Goal: Information Seeking & Learning: Learn about a topic

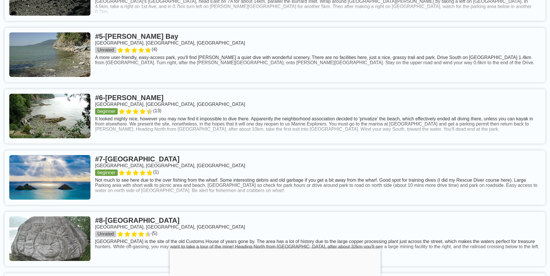
scroll to position [551, 0]
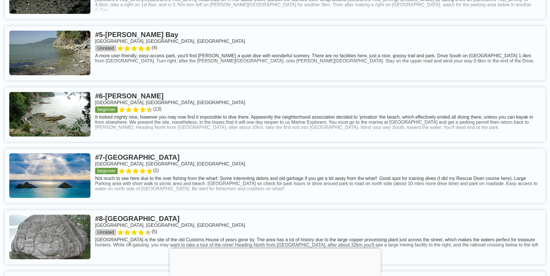
click at [133, 105] on link at bounding box center [275, 115] width 541 height 54
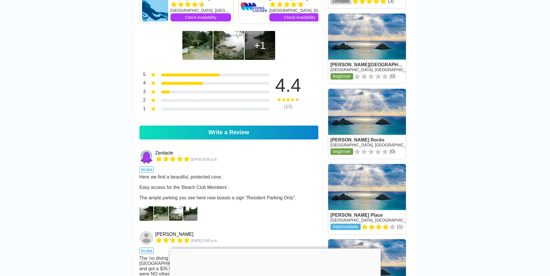
scroll to position [435, 0]
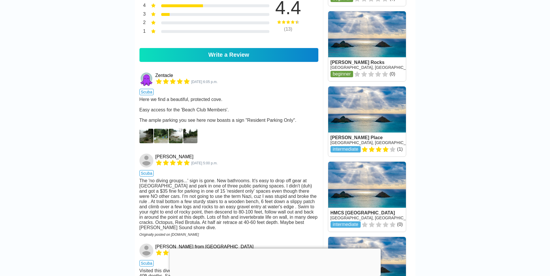
click at [150, 143] on img at bounding box center [146, 136] width 14 height 14
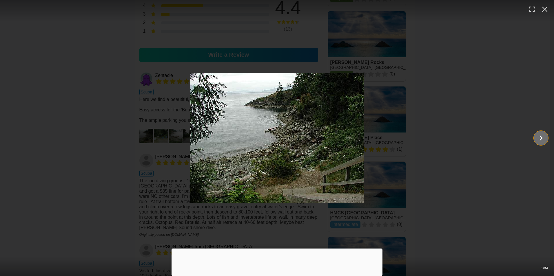
click at [539, 134] on icon "Show slide 2 of 4" at bounding box center [541, 138] width 11 height 14
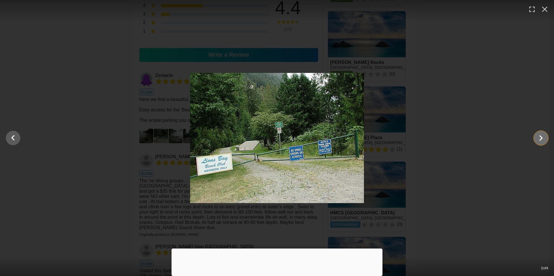
click at [540, 141] on icon "Show slide 3 of 4" at bounding box center [541, 138] width 11 height 14
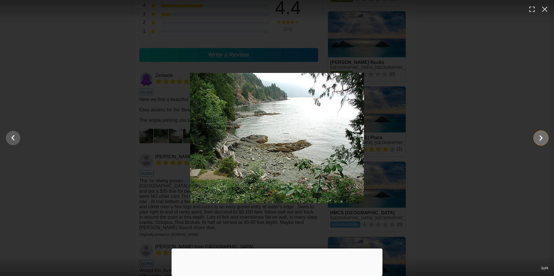
click at [540, 141] on icon "Show slide 4 of 4" at bounding box center [541, 138] width 11 height 14
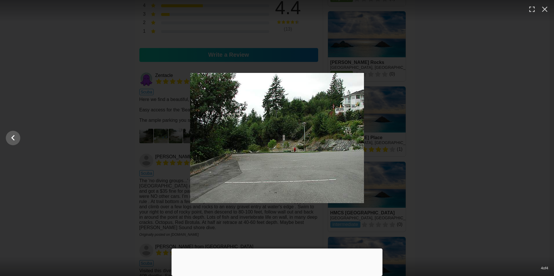
click at [540, 141] on div at bounding box center [277, 138] width 554 height 130
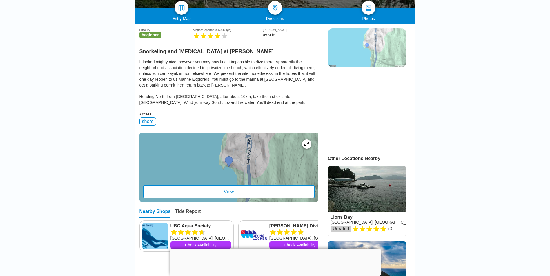
scroll to position [116, 0]
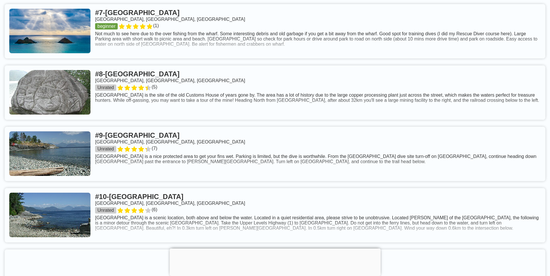
scroll to position [725, 0]
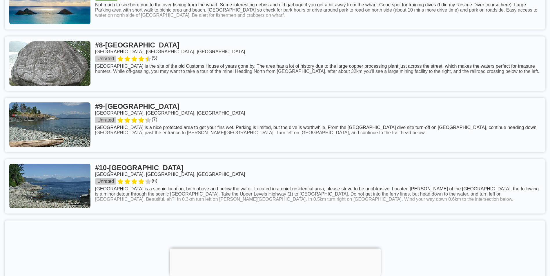
click at [184, 122] on link at bounding box center [275, 125] width 541 height 54
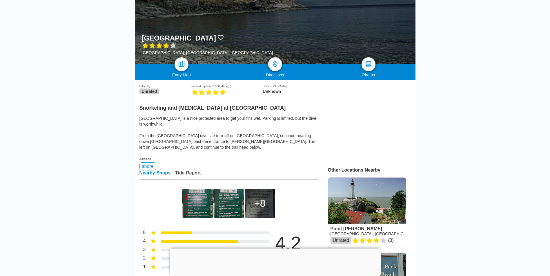
scroll to position [87, 0]
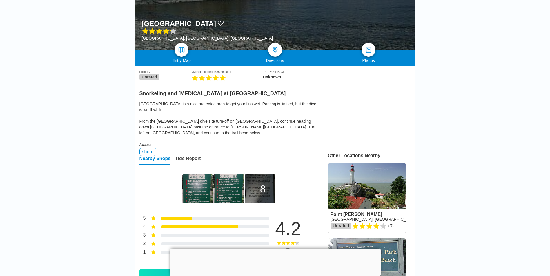
click at [186, 185] on img at bounding box center [197, 189] width 30 height 29
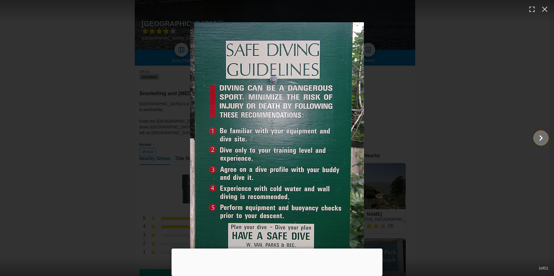
click at [542, 136] on icon "Show slide 2 of 11" at bounding box center [541, 138] width 11 height 14
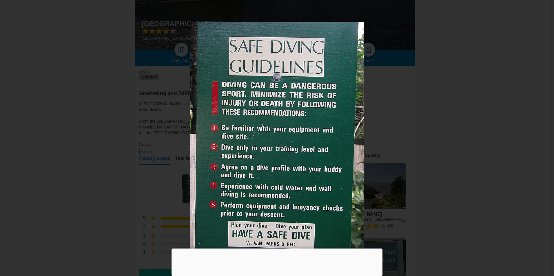
click at [542, 136] on icon "Show slide 3 of 11" at bounding box center [541, 138] width 11 height 14
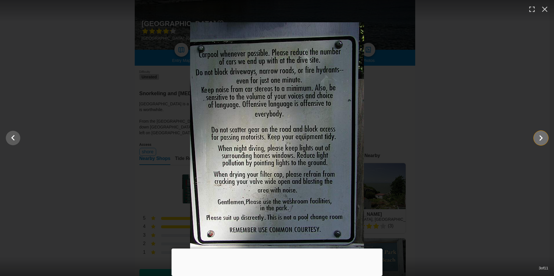
click at [542, 136] on icon "Show slide 4 of 11" at bounding box center [541, 138] width 11 height 14
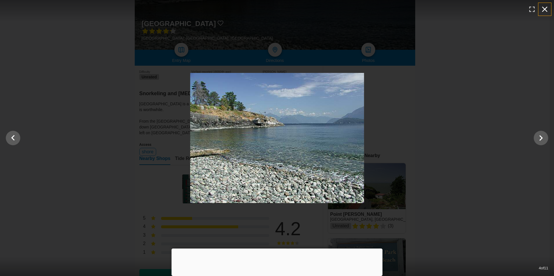
click at [549, 6] on icon "button" at bounding box center [544, 9] width 9 height 9
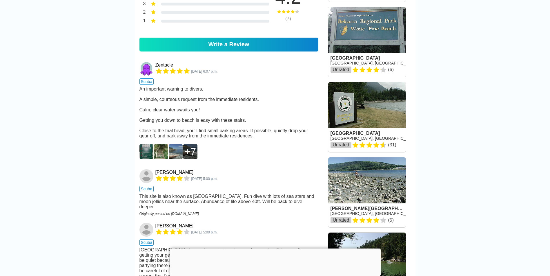
scroll to position [348, 0]
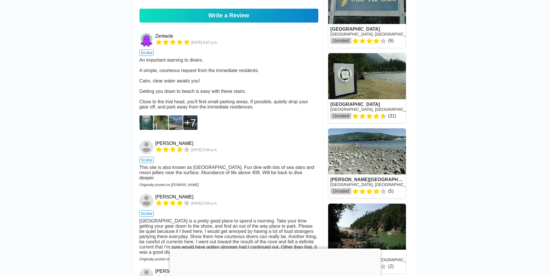
click at [150, 130] on img at bounding box center [146, 123] width 14 height 14
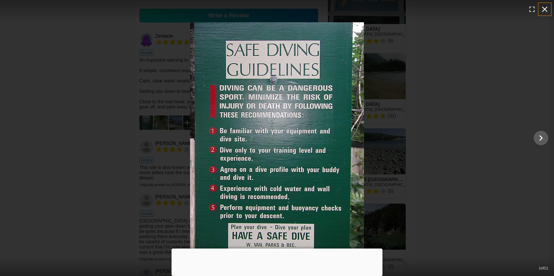
click at [544, 10] on icon "button" at bounding box center [545, 10] width 6 height 6
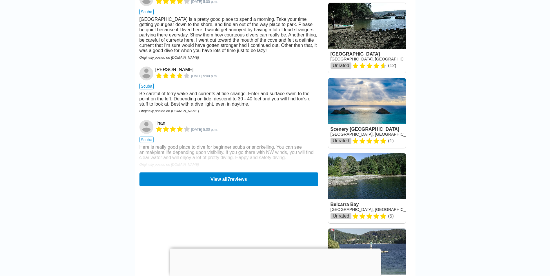
scroll to position [638, 0]
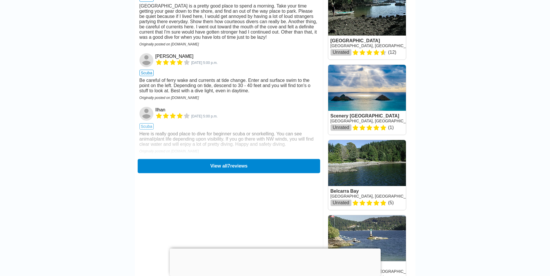
click at [220, 170] on button "View all 7 reviews" at bounding box center [228, 166] width 182 height 14
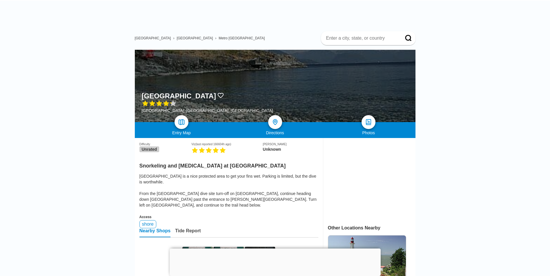
scroll to position [0, 0]
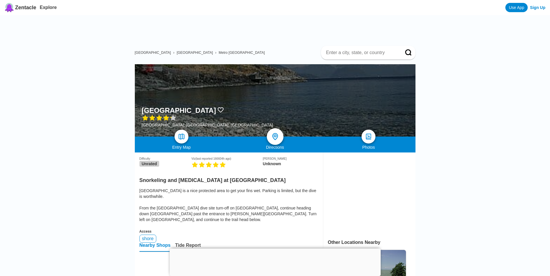
click at [276, 139] on img at bounding box center [275, 137] width 8 height 8
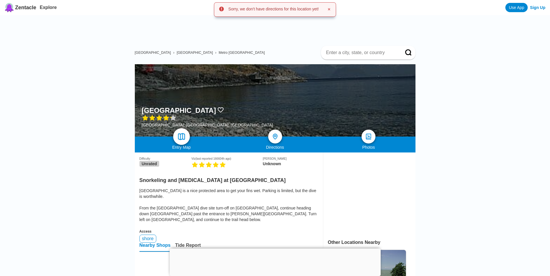
click at [180, 135] on img at bounding box center [181, 137] width 8 height 8
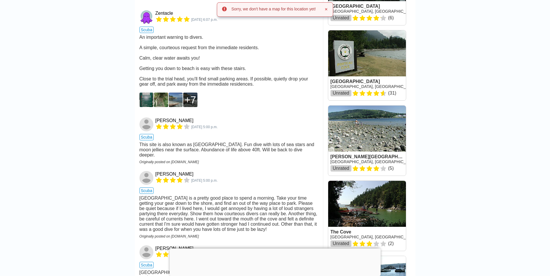
scroll to position [377, 0]
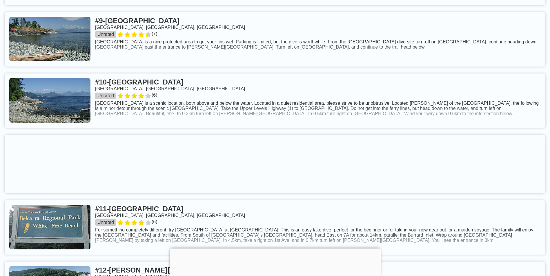
scroll to position [811, 0]
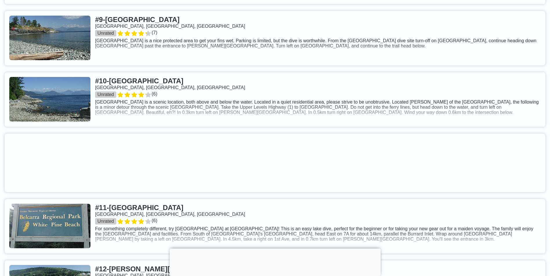
click at [216, 121] on link at bounding box center [275, 99] width 541 height 54
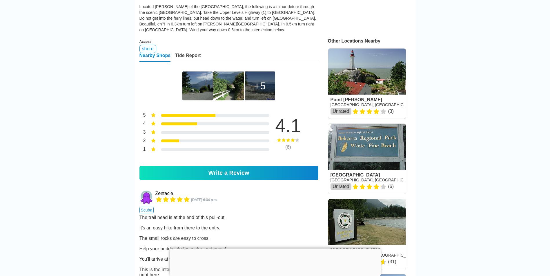
scroll to position [203, 0]
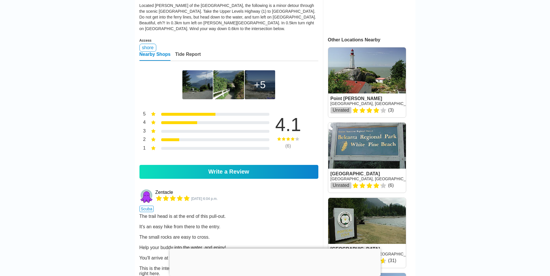
click at [248, 83] on div "5" at bounding box center [260, 84] width 30 height 29
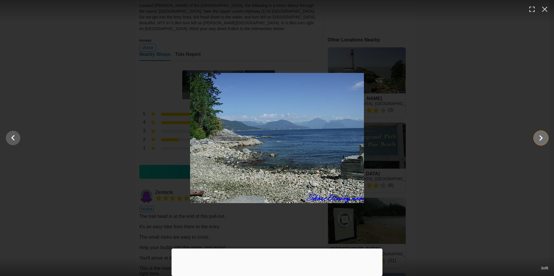
click at [541, 140] on icon "Show slide 4 of 8" at bounding box center [541, 139] width 3 height 6
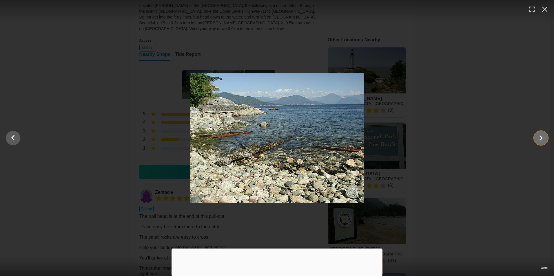
click at [541, 140] on icon "Show slide 5 of 8" at bounding box center [541, 139] width 3 height 6
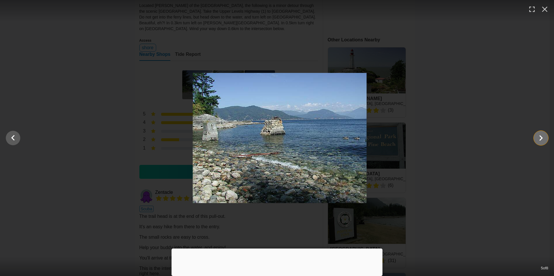
click at [541, 140] on icon "Show slide 6 of 8" at bounding box center [541, 139] width 3 height 6
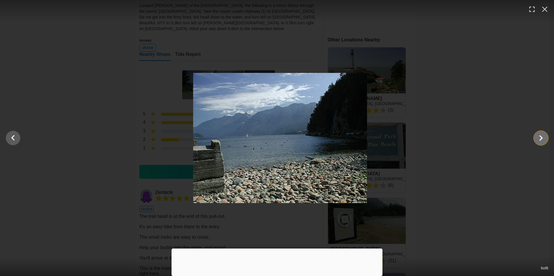
click at [541, 140] on icon "Show slide 7 of 8" at bounding box center [541, 139] width 3 height 6
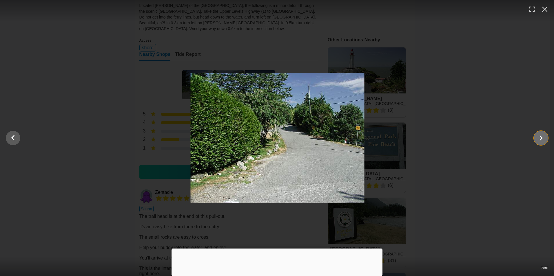
click at [541, 140] on icon "Show slide 8 of 8" at bounding box center [541, 139] width 3 height 6
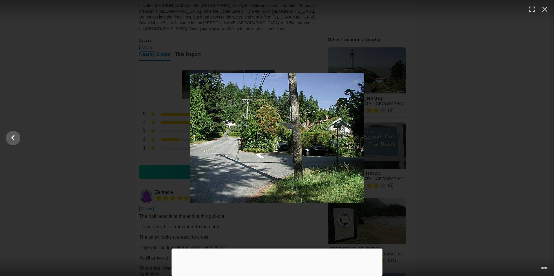
click at [541, 140] on div at bounding box center [277, 138] width 554 height 130
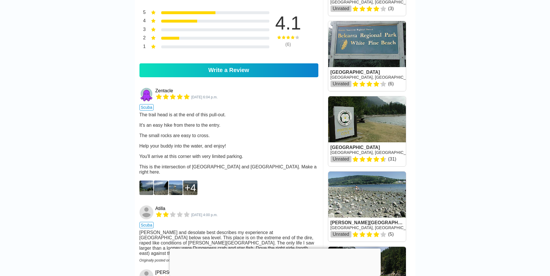
scroll to position [319, 0]
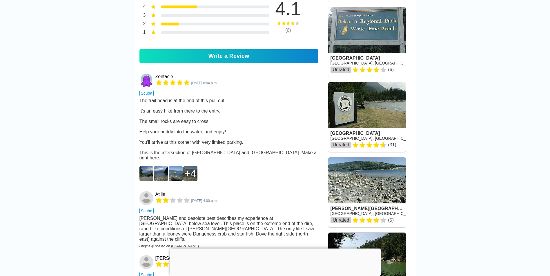
click at [150, 181] on img at bounding box center [146, 174] width 14 height 14
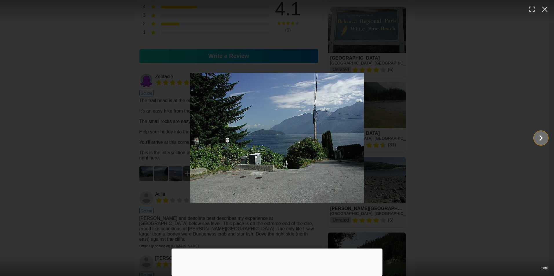
click at [543, 139] on icon "Show slide 2 of 8" at bounding box center [541, 138] width 11 height 14
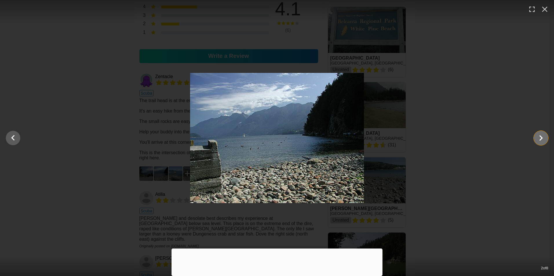
click at [543, 139] on icon "Show slide 3 of 8" at bounding box center [541, 138] width 11 height 14
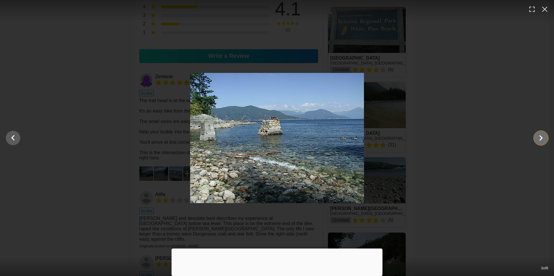
click at [543, 139] on icon "Show slide 4 of 8" at bounding box center [541, 138] width 11 height 14
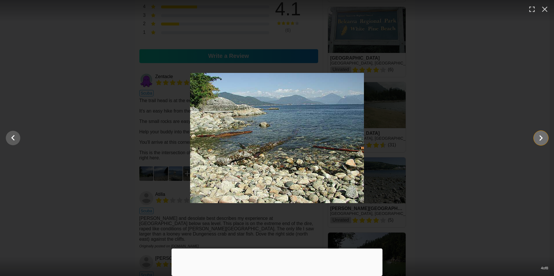
click at [543, 139] on icon "Show slide 5 of 8" at bounding box center [541, 138] width 11 height 14
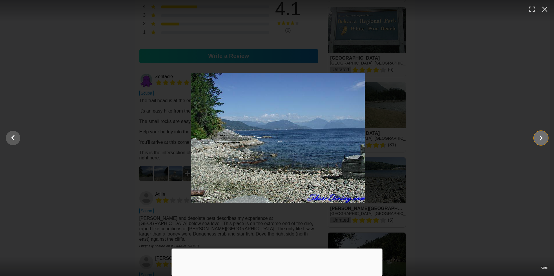
click at [543, 140] on icon "Show slide 6 of 8" at bounding box center [541, 138] width 11 height 14
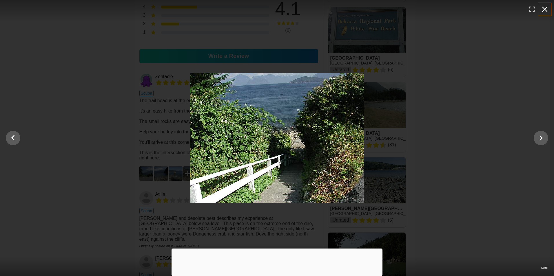
click at [542, 7] on icon "button" at bounding box center [544, 9] width 9 height 9
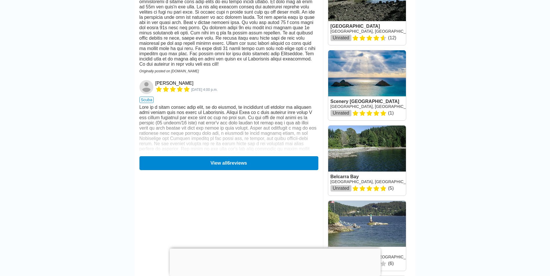
scroll to position [667, 0]
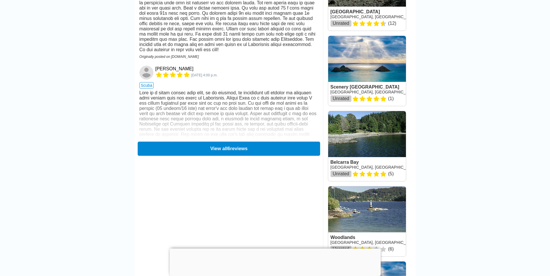
click at [222, 156] on button "View all 6 reviews" at bounding box center [228, 149] width 182 height 14
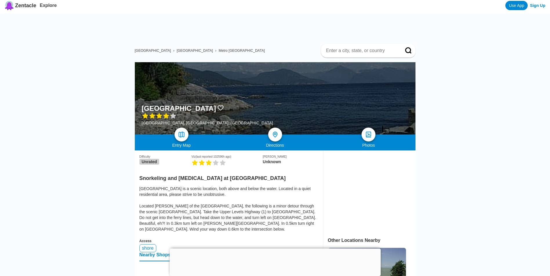
scroll to position [0, 0]
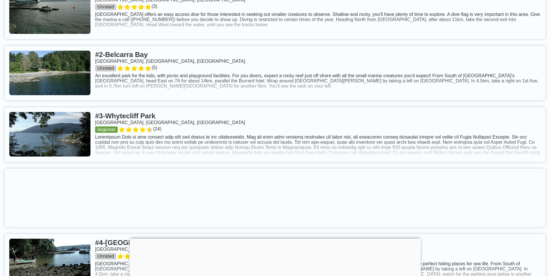
scroll to position [290, 0]
